Goal: Task Accomplishment & Management: Manage account settings

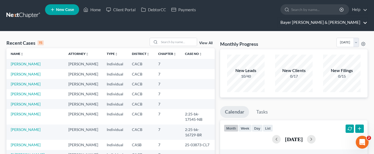
click at [350, 18] on link "Bayer Wishman & Leotta" at bounding box center [323, 23] width 90 height 10
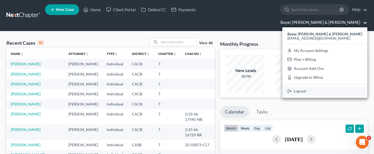
click at [339, 87] on link "Log out" at bounding box center [324, 91] width 85 height 9
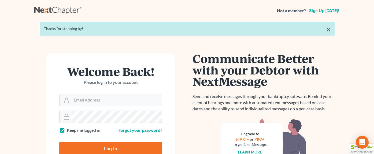
type input "[EMAIL_ADDRESS][DOMAIN_NAME]"
click at [120, 147] on input "Log In" at bounding box center [110, 148] width 103 height 13
type input "Thinking..."
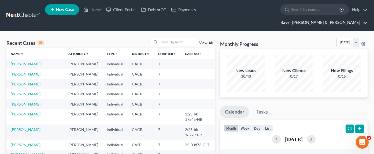
click at [332, 18] on link "Bayer [PERSON_NAME] & [PERSON_NAME]" at bounding box center [323, 23] width 90 height 10
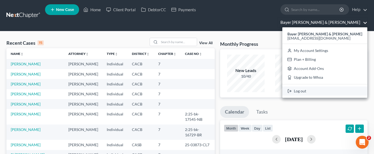
click at [332, 87] on link "Log out" at bounding box center [324, 91] width 85 height 9
